Goal: Task Accomplishment & Management: Manage account settings

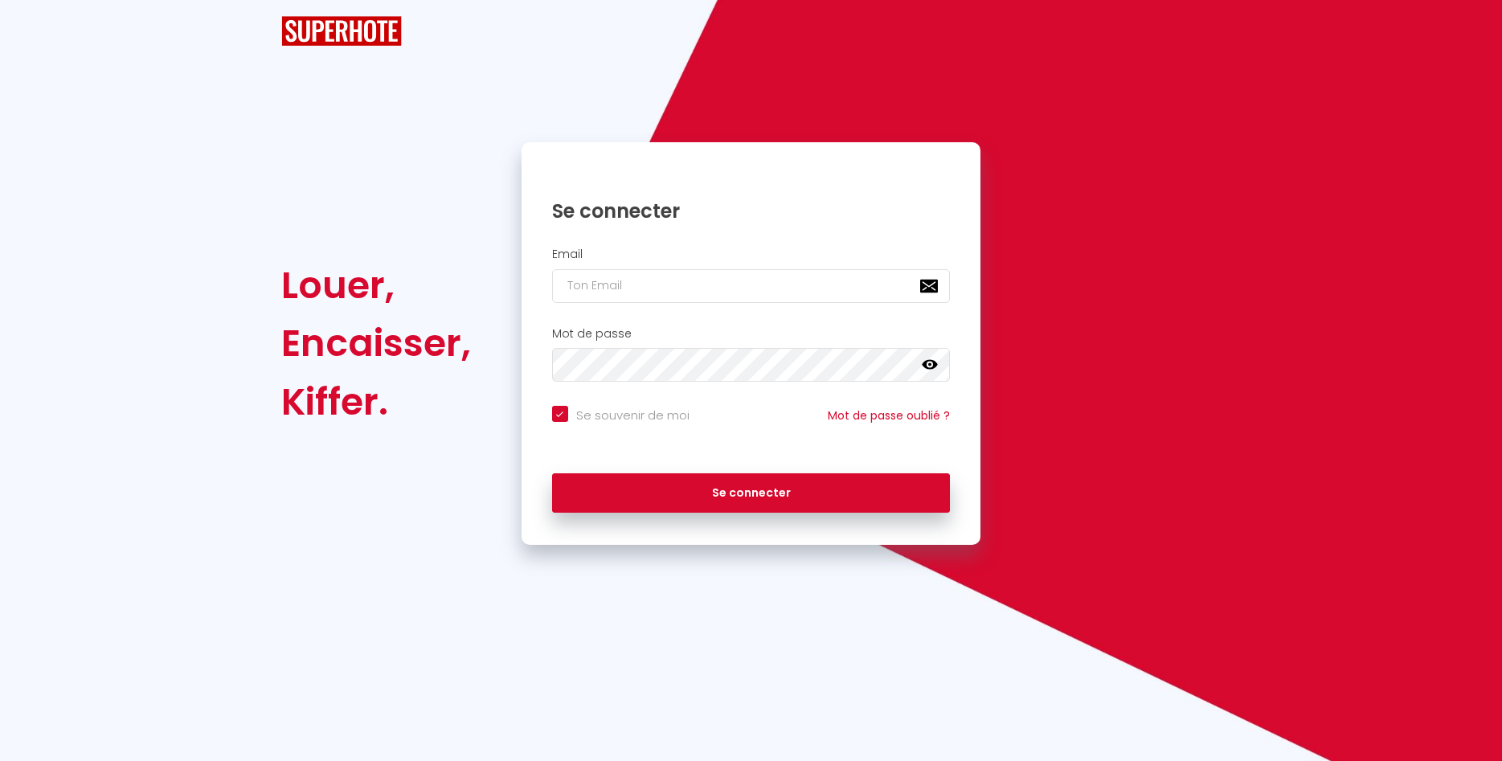
checkbox input "true"
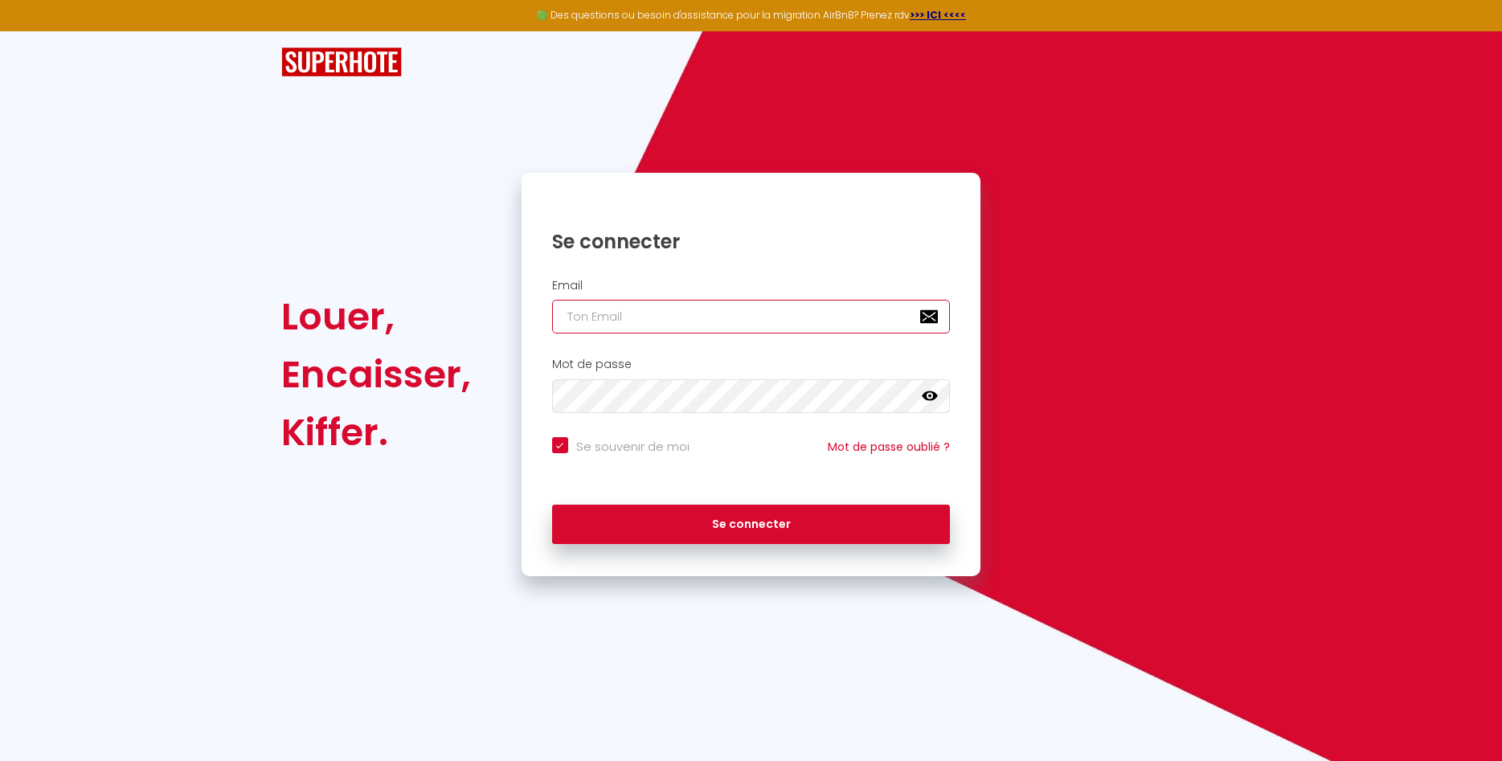
click at [591, 315] on input "email" at bounding box center [751, 317] width 399 height 34
type input "x"
checkbox input "true"
type input "xa"
checkbox input "true"
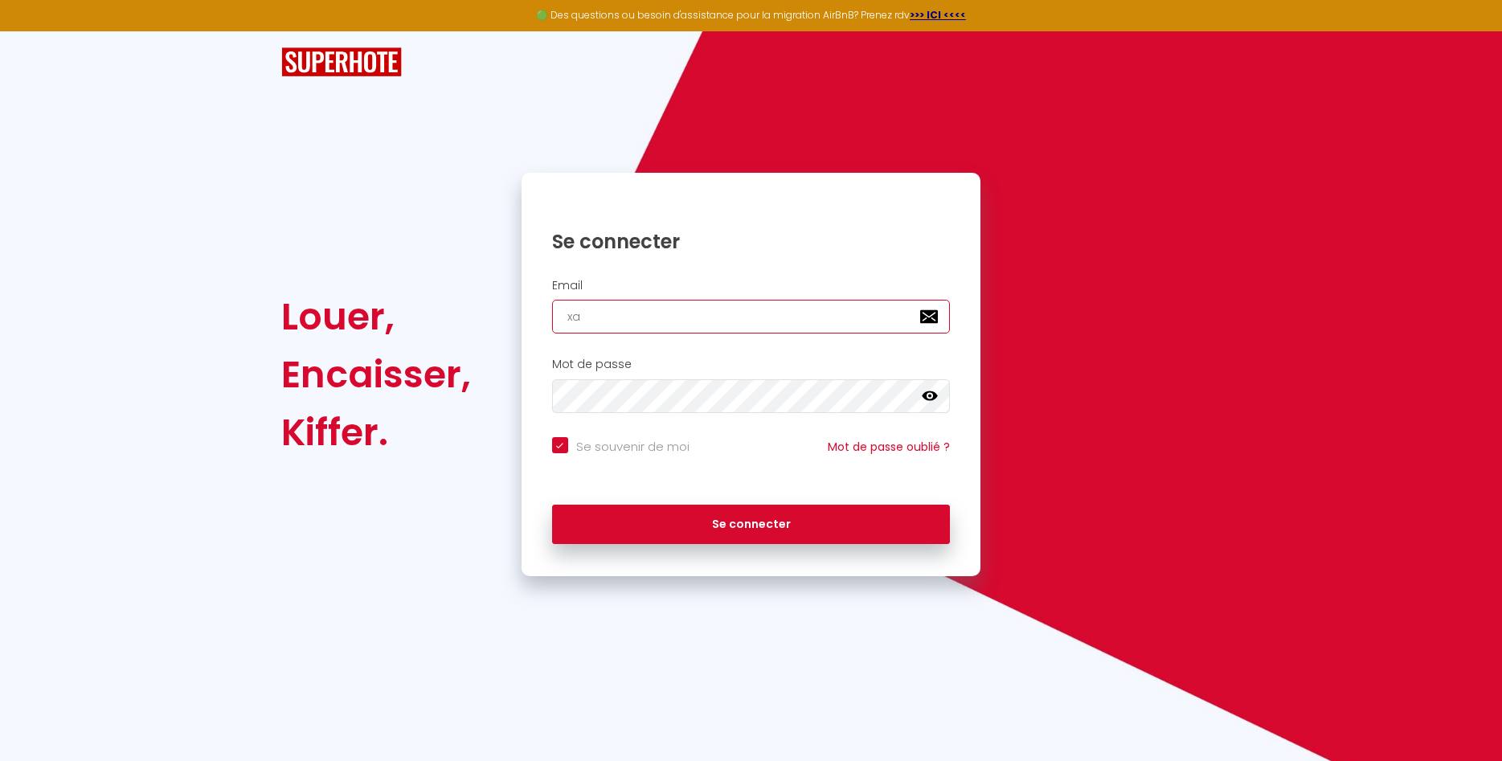
type input "xav"
checkbox input "true"
type input "xavi"
checkbox input "true"
type input "xavie"
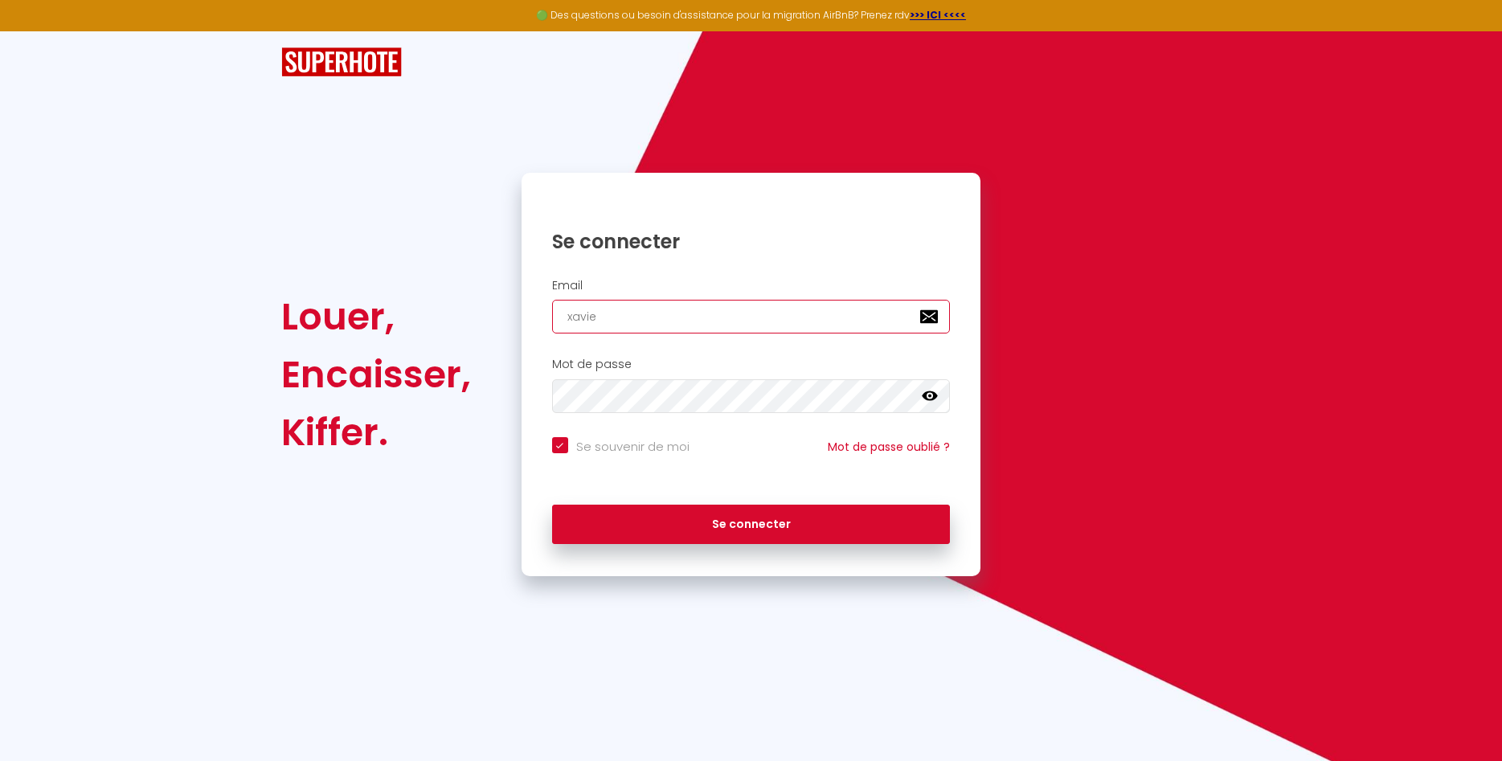
checkbox input "true"
type input "[PERSON_NAME]"
checkbox input "true"
type input "xavierp"
checkbox input "true"
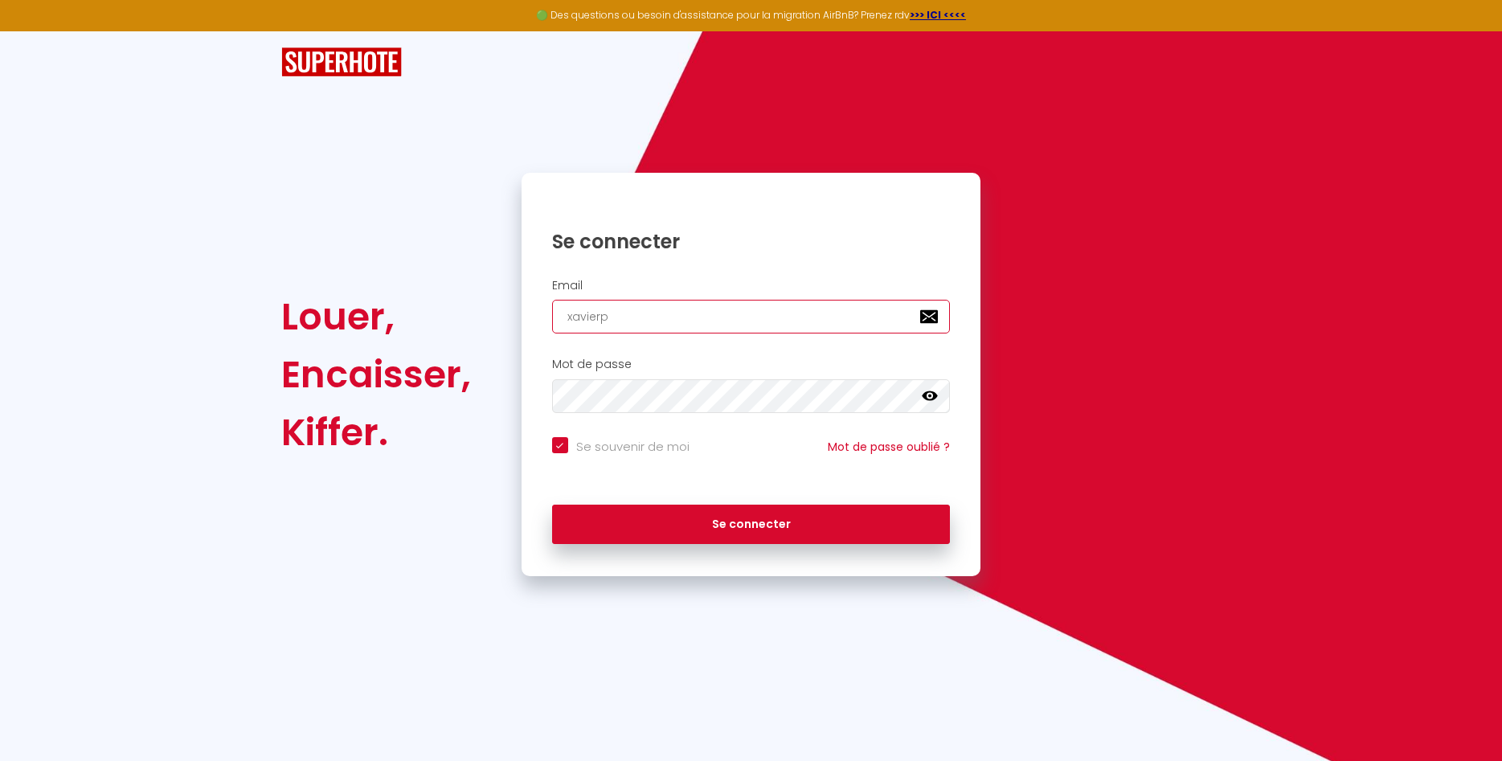
type input "xavierpo"
checkbox input "true"
type input "xavierpou"
checkbox input "true"
type input "xavierpouy"
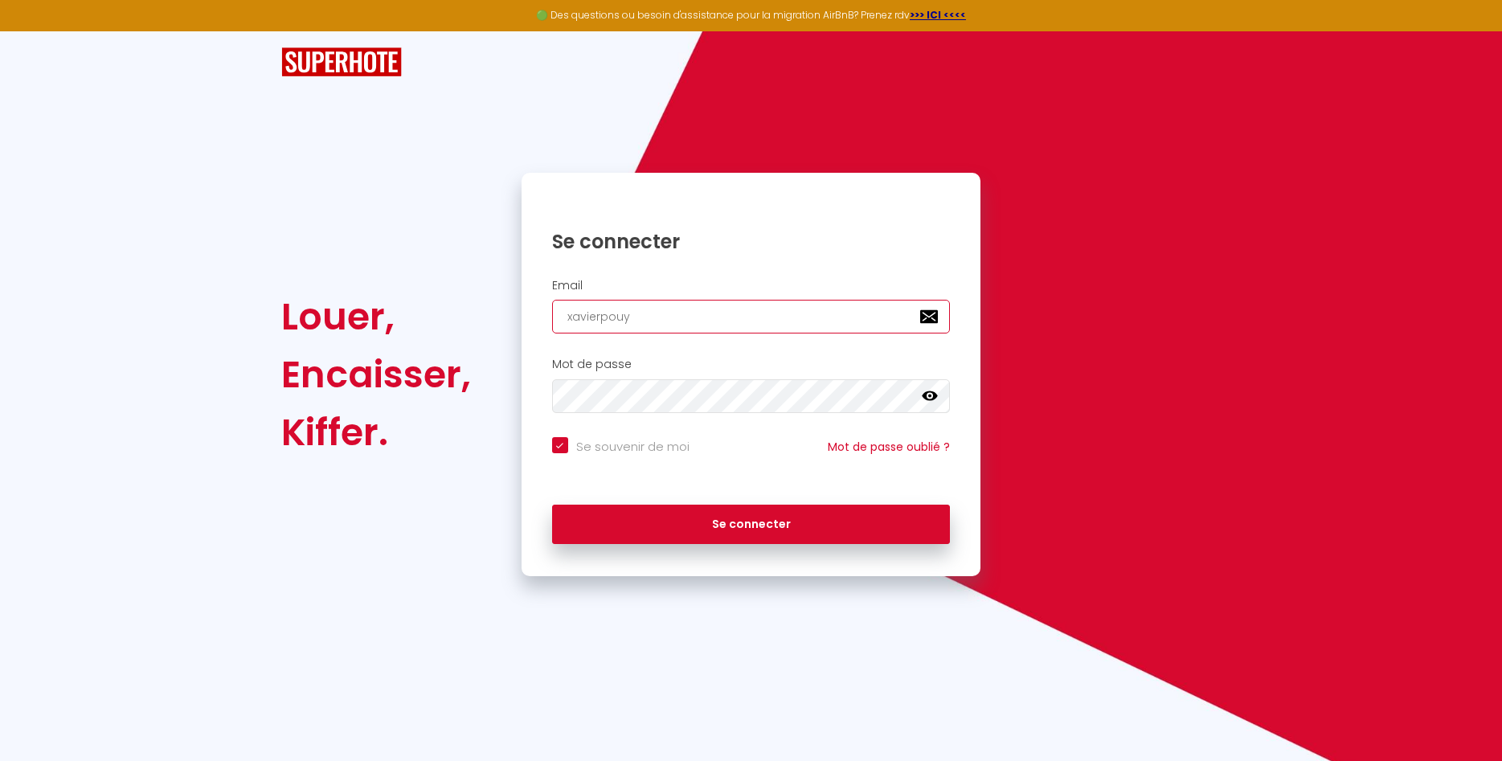
checkbox input "true"
type input "xavierpouya"
checkbox input "true"
type input "xavierpouyat"
checkbox input "true"
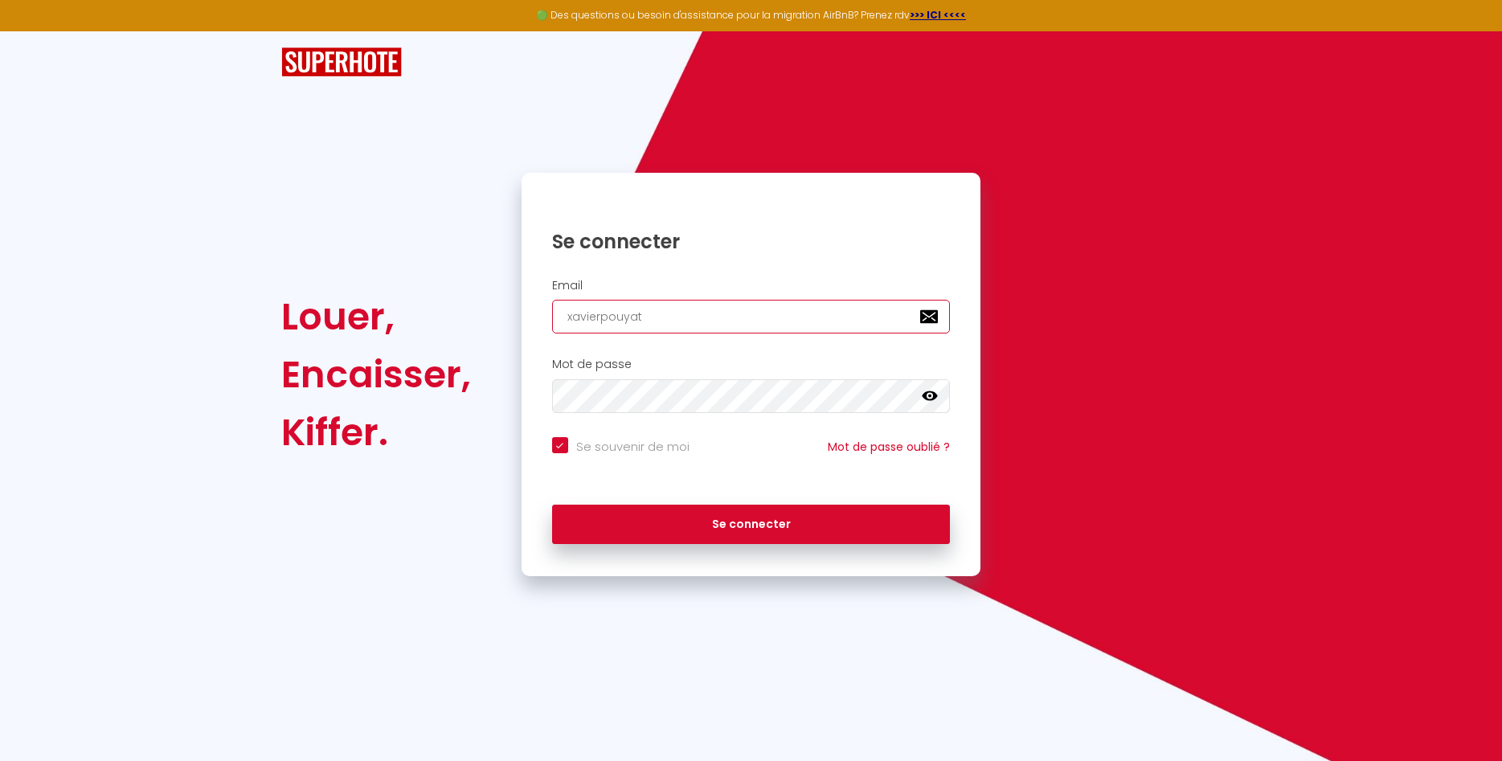
type input "xavierpouyat@"
checkbox input "true"
type input "xavierpouyat@y"
checkbox input "true"
type input "xavierpouyat@ya"
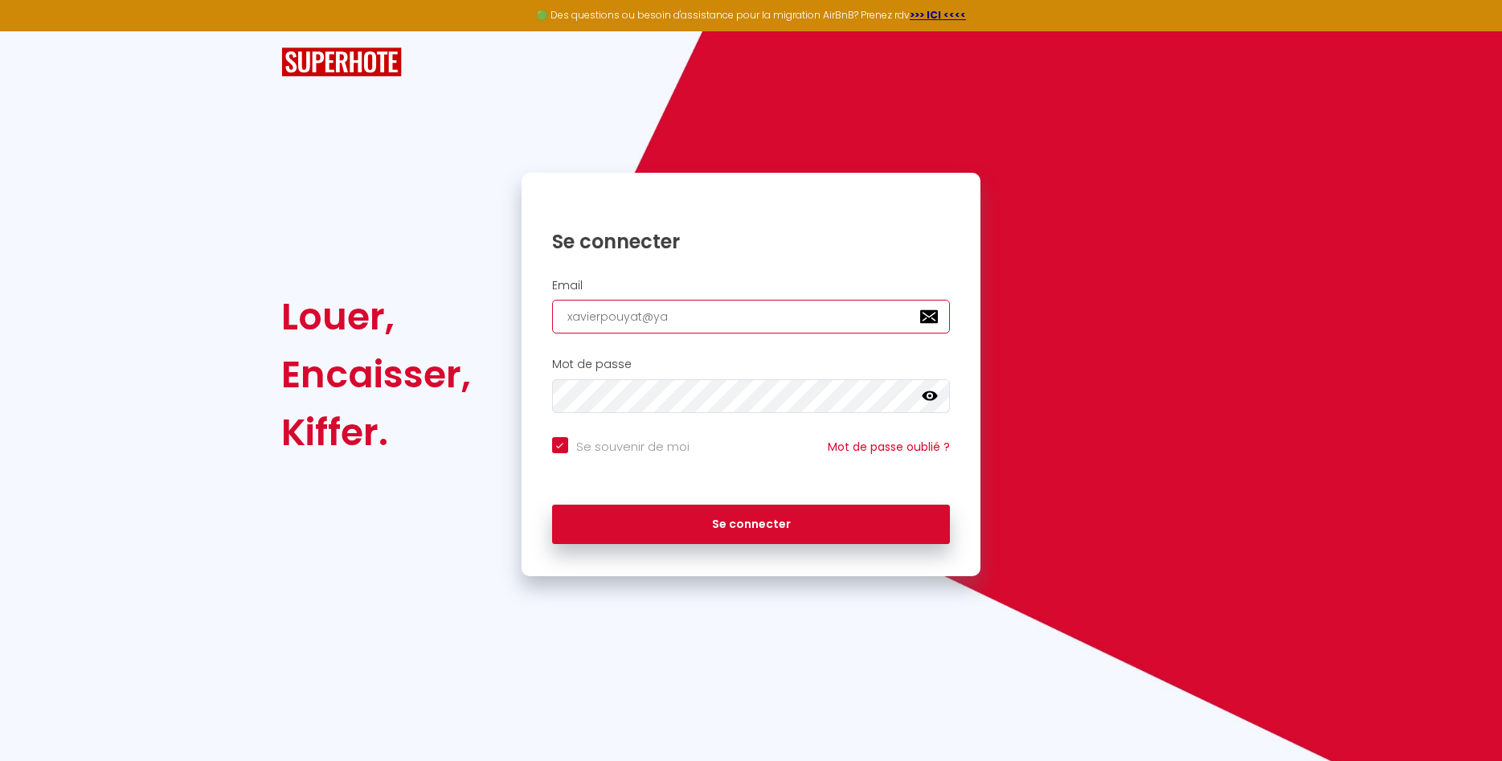
checkbox input "true"
type input "xavierpouyat@yah"
checkbox input "true"
type input "xavierpouyat@yaho"
checkbox input "true"
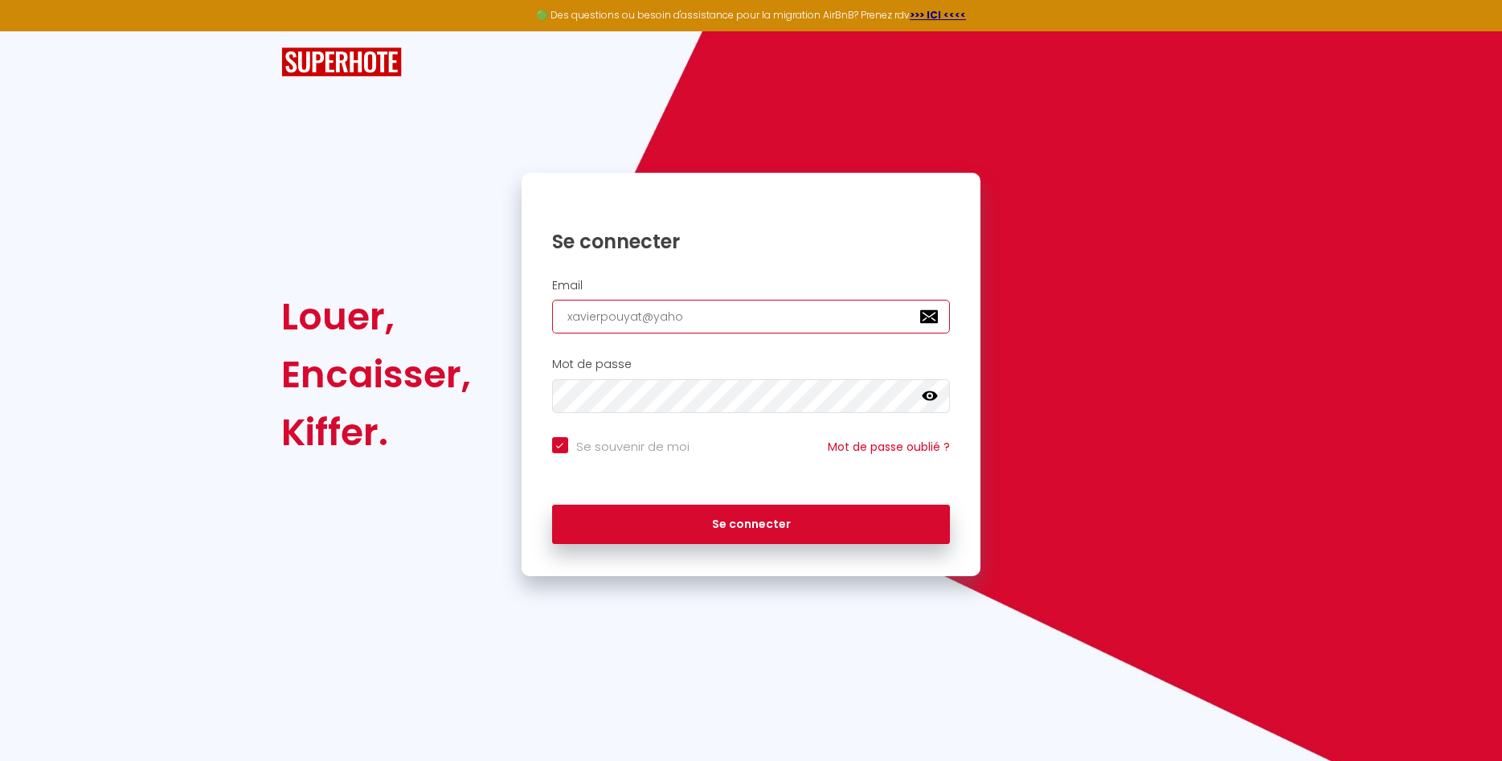
type input "[EMAIL_ADDRESS]"
checkbox input "true"
type input "[EMAIL_ADDRESS]."
checkbox input "true"
type input "xavierpouyat@yahoo.c"
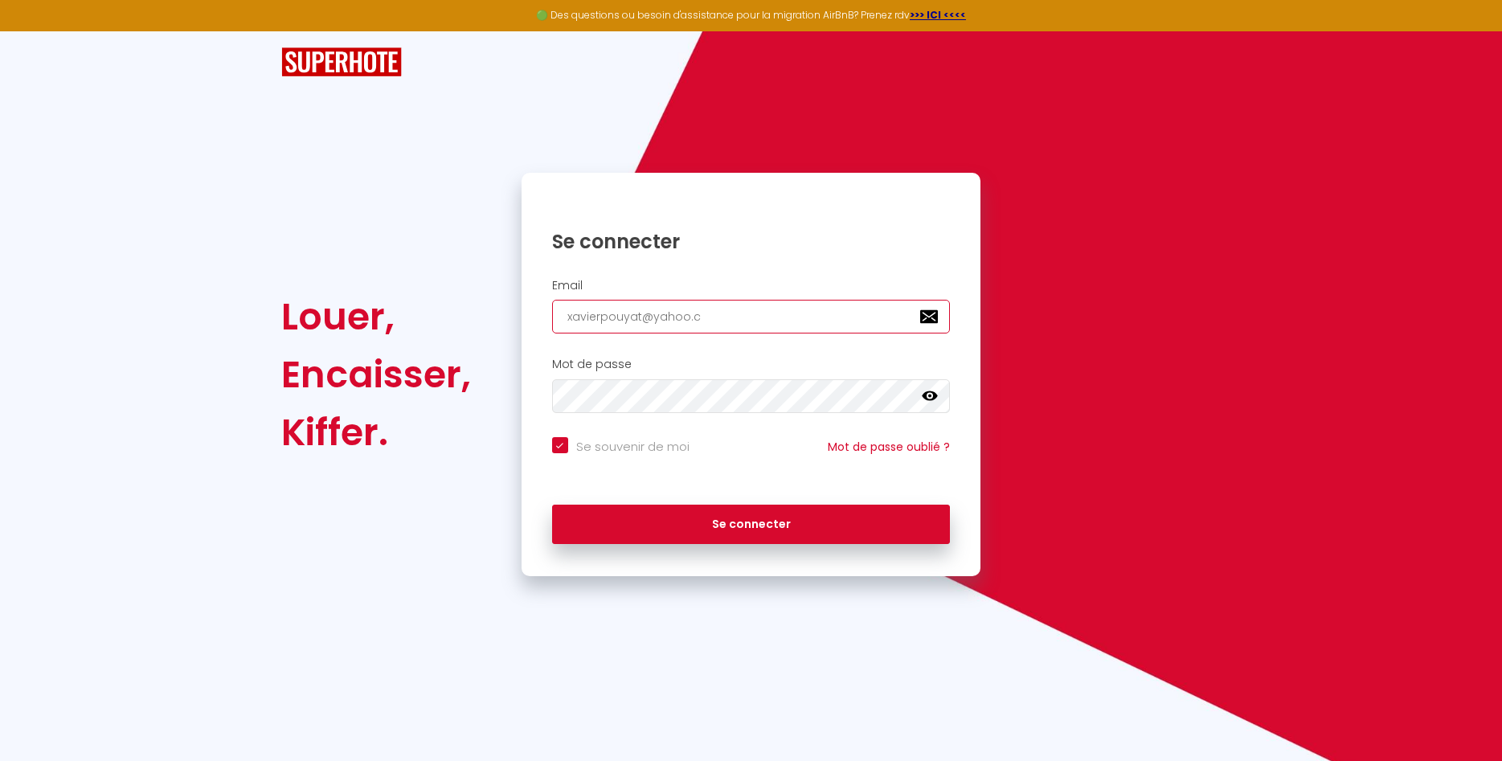
checkbox input "true"
type input "[EMAIL_ADDRESS][DOMAIN_NAME]"
checkbox input "true"
type input "[EMAIL_ADDRESS][DOMAIN_NAME]"
checkbox input "true"
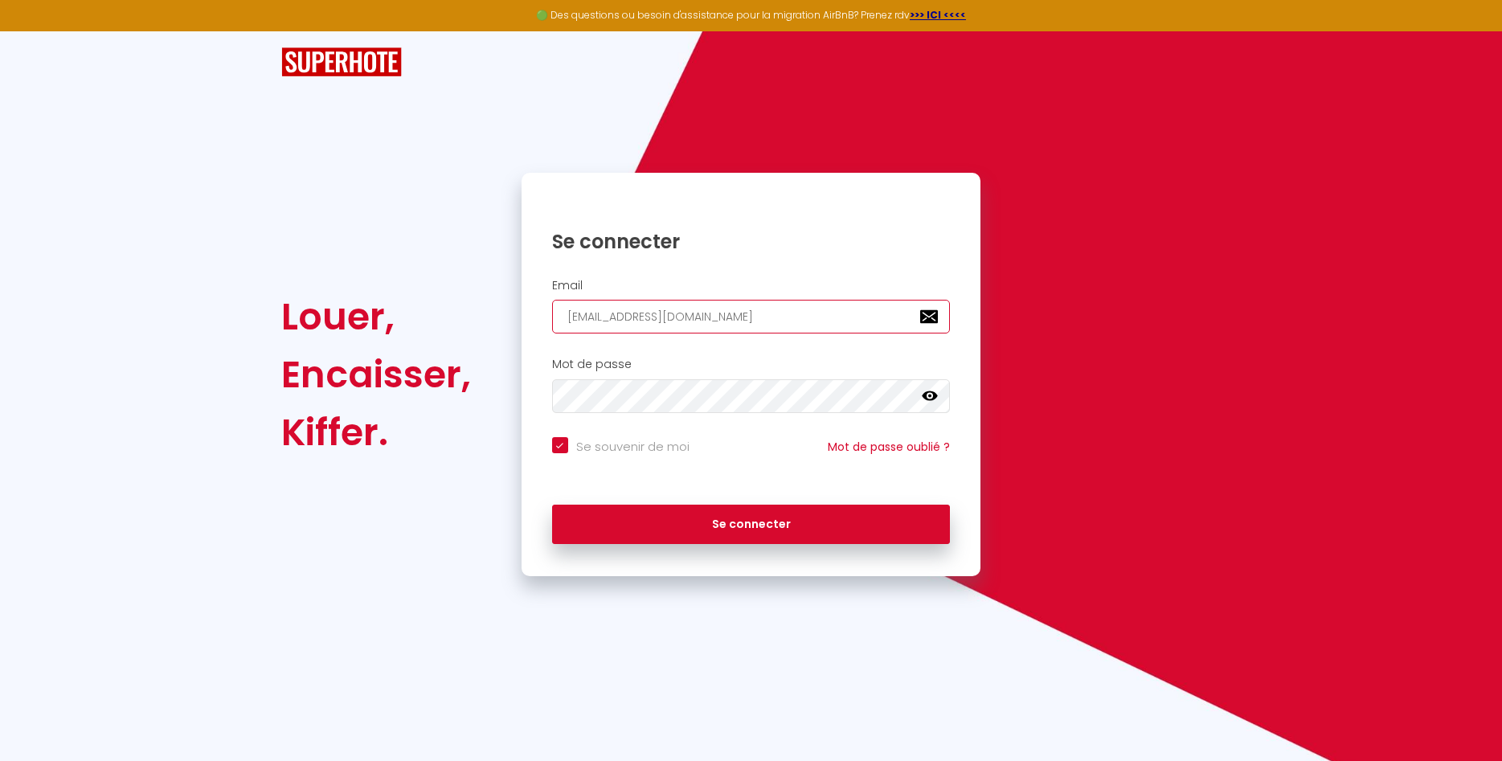
type input "[EMAIL_ADDRESS][DOMAIN_NAME]"
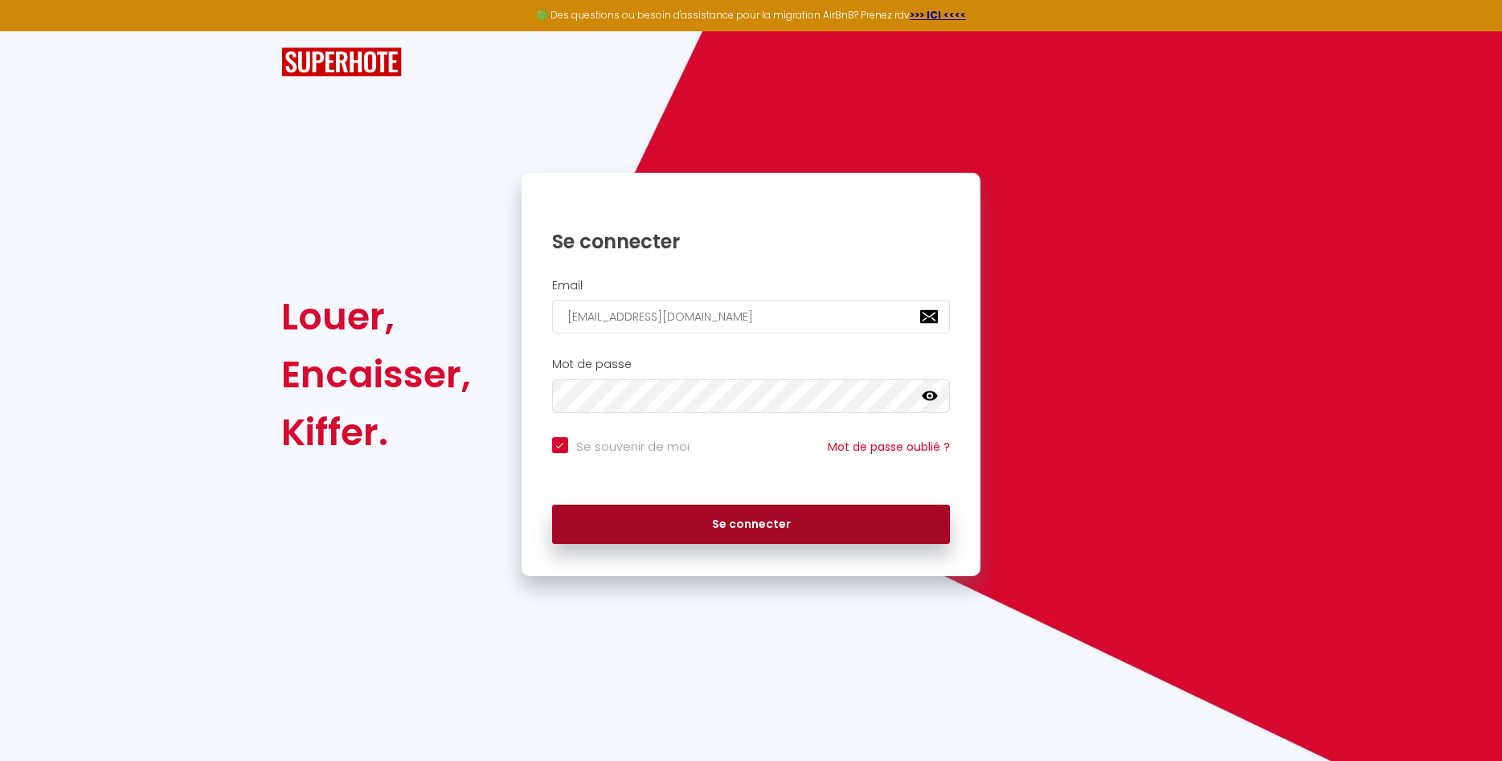
click at [639, 525] on button "Se connecter" at bounding box center [751, 525] width 399 height 40
checkbox input "true"
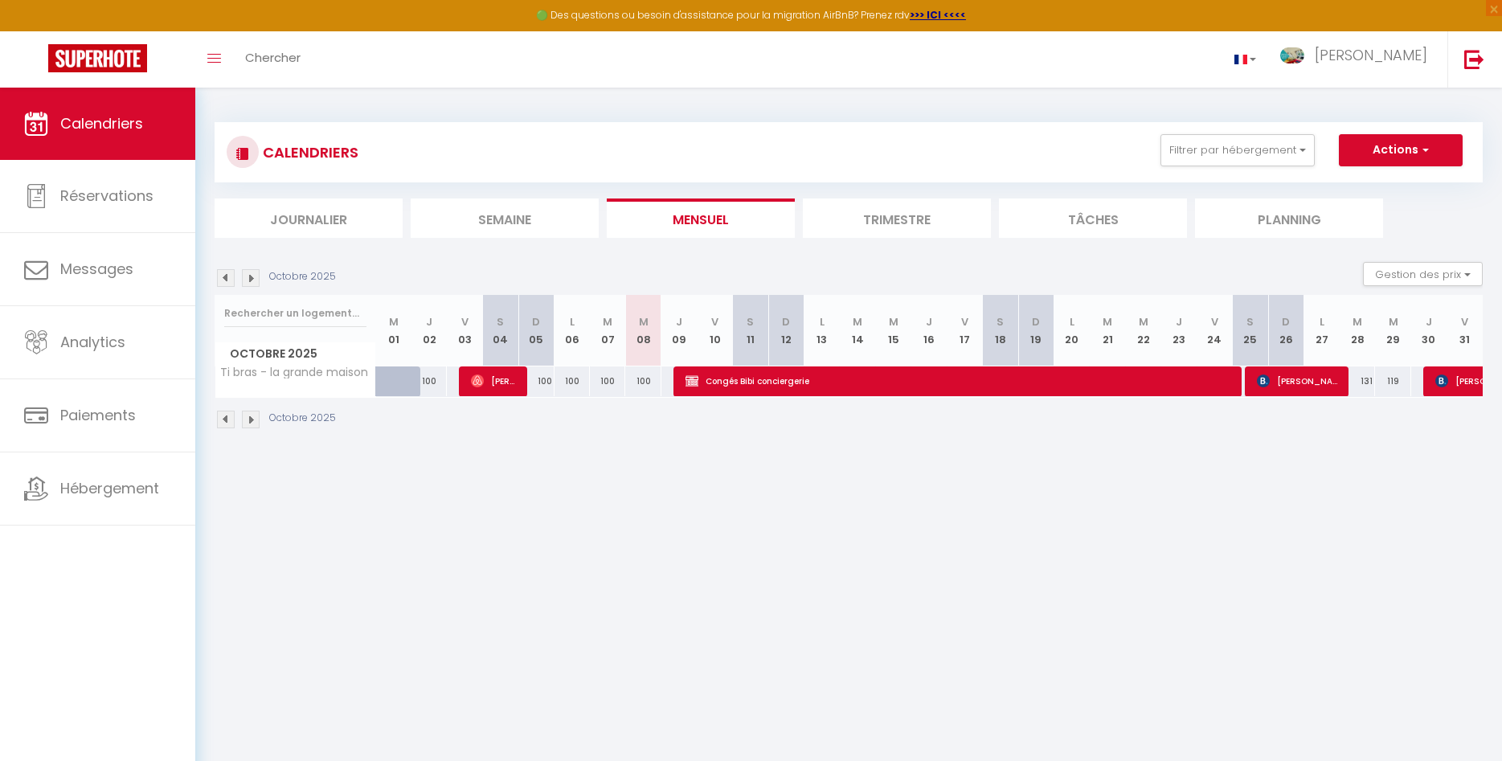
click at [869, 212] on li "Trimestre" at bounding box center [897, 217] width 188 height 39
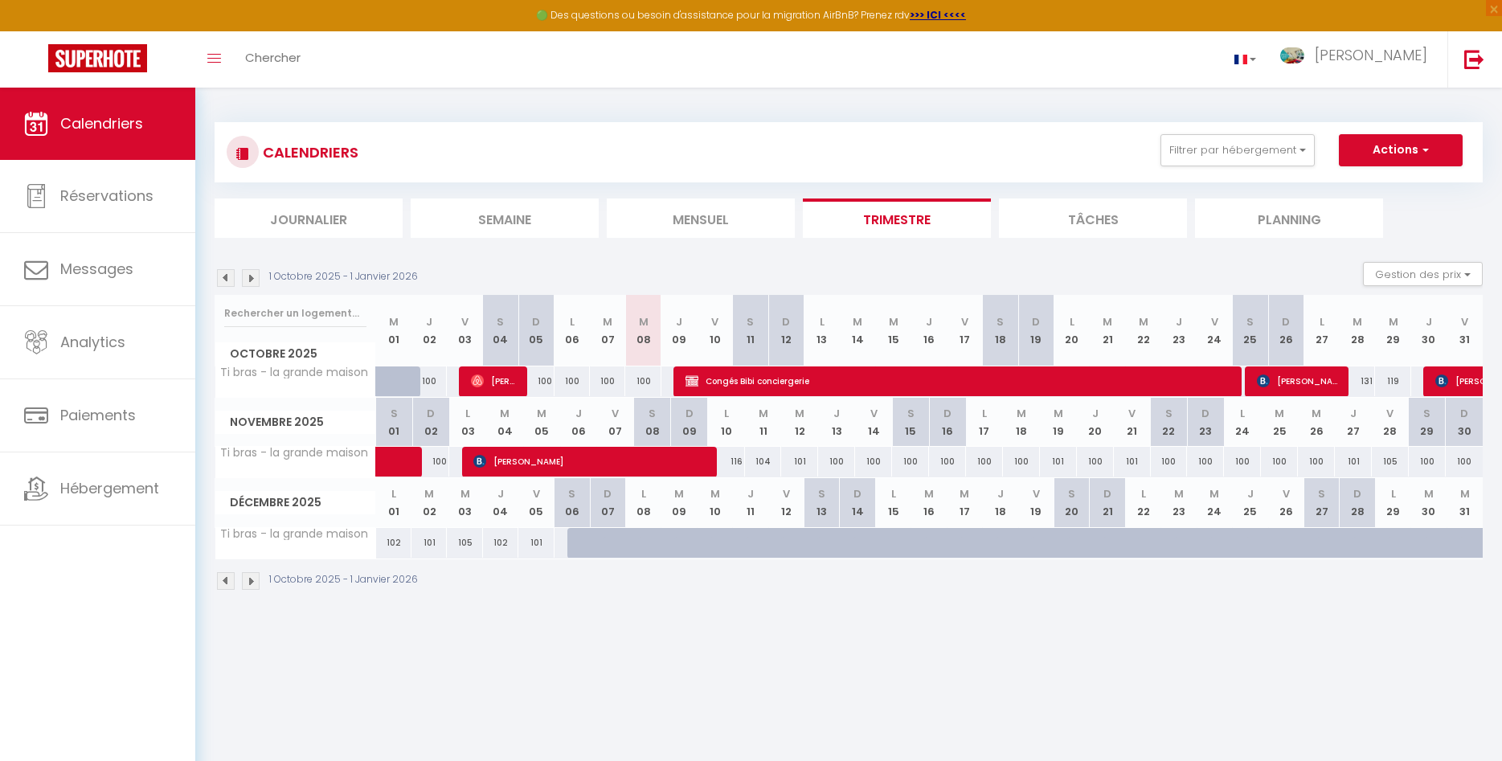
click at [509, 385] on span "[PERSON_NAME]" at bounding box center [494, 381] width 47 height 31
select select "OK"
select select "0"
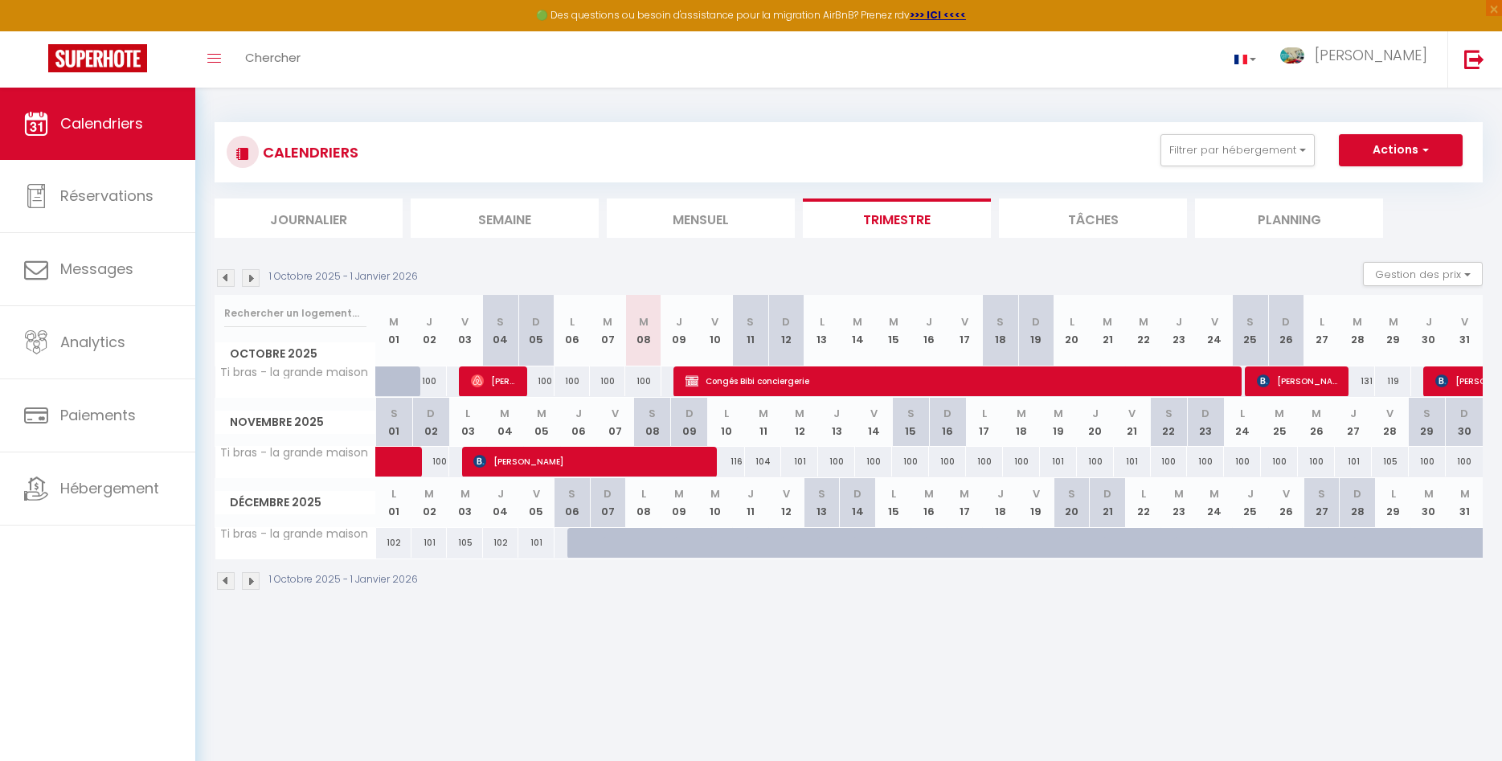
select select "1"
select select
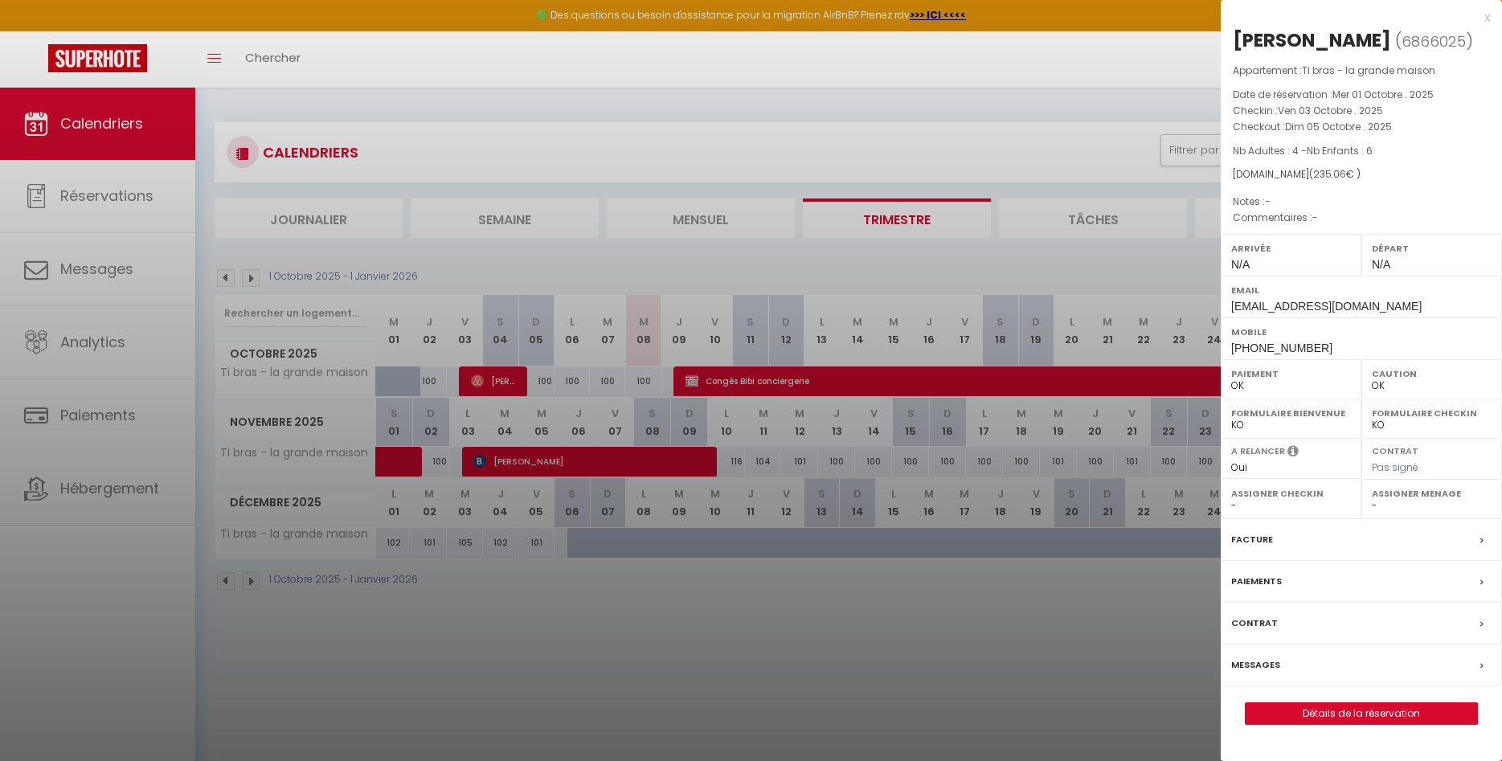
click at [1490, 23] on div "x [PERSON_NAME] ( 6866025 ) Appartement : Ti bras - la grande maison Date de ré…" at bounding box center [1361, 374] width 281 height 749
click at [1491, 17] on div "x [PERSON_NAME] ( 6866025 ) Appartement : Ti bras - la grande maison Date de ré…" at bounding box center [1361, 374] width 281 height 749
click at [1487, 18] on div "x" at bounding box center [1355, 17] width 269 height 19
